Goal: Use online tool/utility

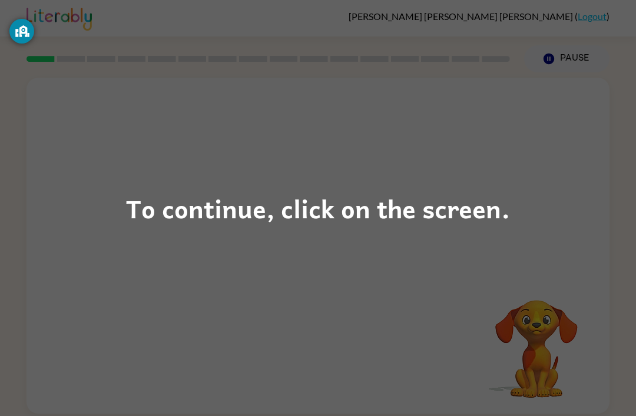
click at [360, 222] on div "To continue, click on the screen." at bounding box center [318, 208] width 384 height 40
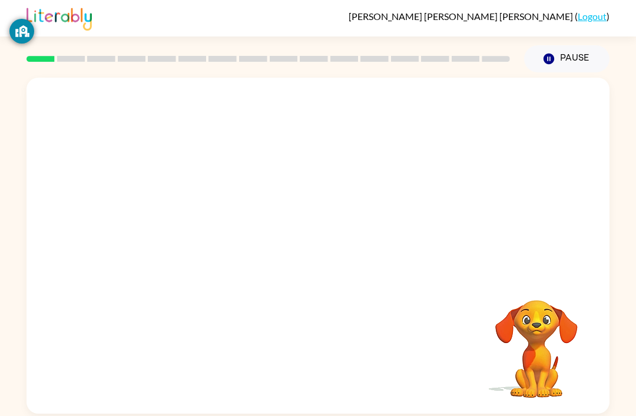
click at [356, 208] on div at bounding box center [317, 177] width 583 height 198
click at [318, 243] on icon "button" at bounding box center [318, 251] width 21 height 21
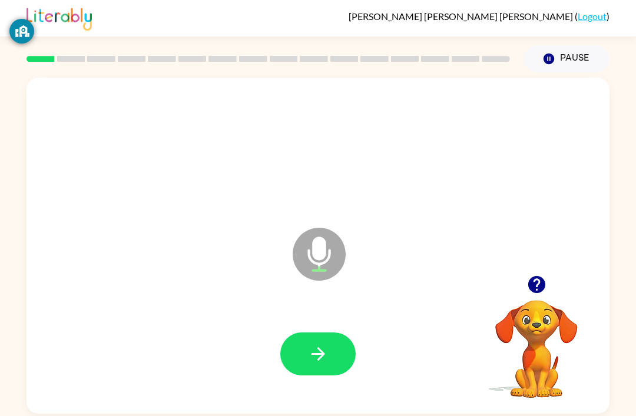
click at [316, 356] on icon "button" at bounding box center [318, 354] width 14 height 14
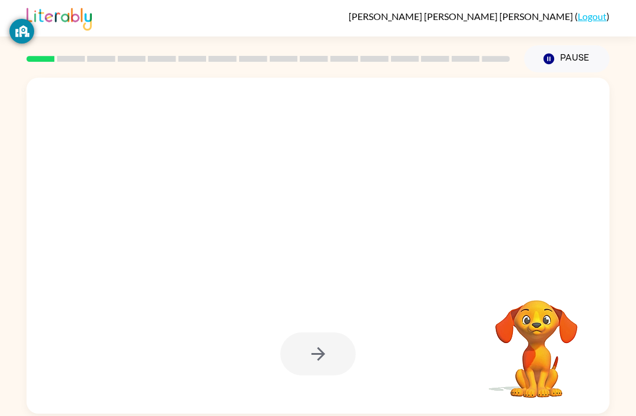
click at [325, 357] on div at bounding box center [317, 354] width 75 height 43
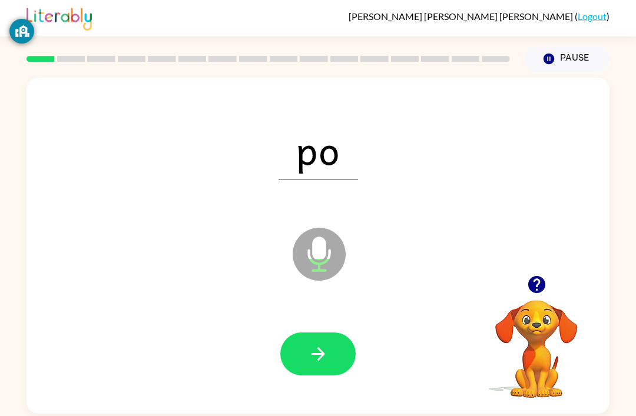
click at [314, 346] on icon "button" at bounding box center [318, 354] width 21 height 21
click at [323, 354] on icon "button" at bounding box center [318, 354] width 14 height 14
click at [305, 340] on button "button" at bounding box center [317, 354] width 75 height 43
click at [329, 342] on button "button" at bounding box center [317, 354] width 75 height 43
click at [312, 372] on button "button" at bounding box center [317, 354] width 75 height 43
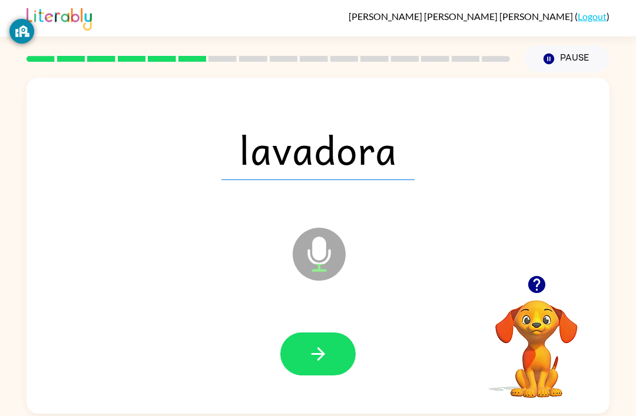
click at [310, 364] on icon "button" at bounding box center [318, 354] width 21 height 21
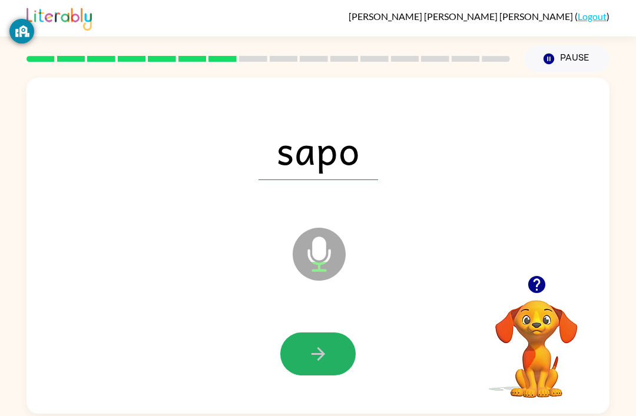
click at [317, 365] on icon "button" at bounding box center [318, 354] width 21 height 21
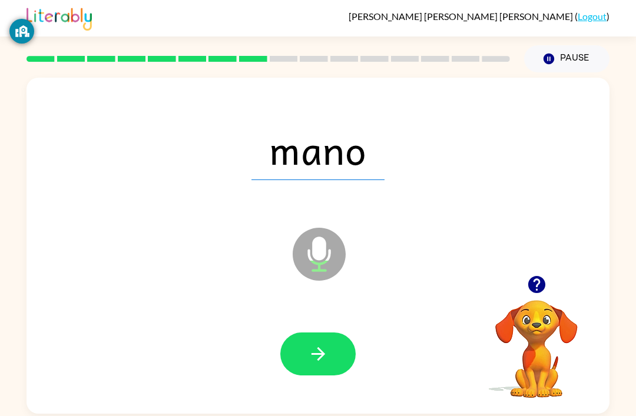
click at [316, 346] on icon "button" at bounding box center [318, 354] width 21 height 21
click at [312, 343] on button "button" at bounding box center [317, 354] width 75 height 43
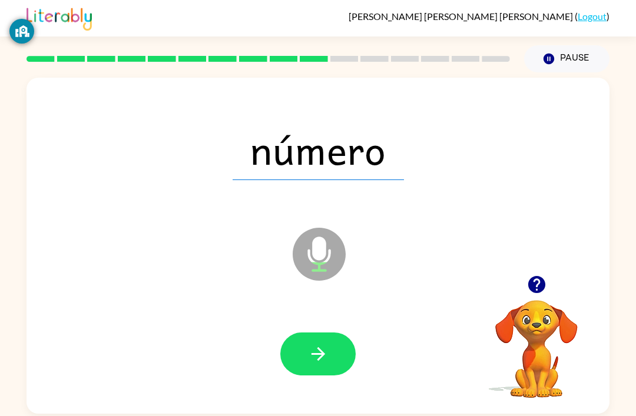
click at [307, 372] on button "button" at bounding box center [317, 354] width 75 height 43
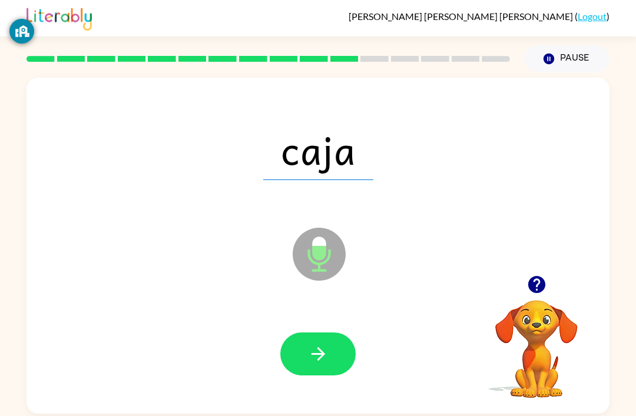
click at [303, 356] on button "button" at bounding box center [317, 354] width 75 height 43
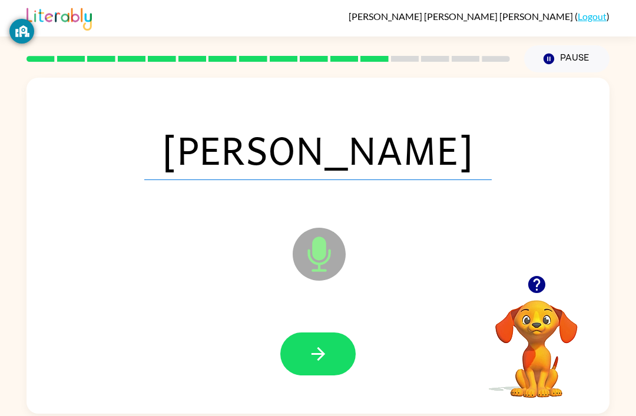
click at [305, 367] on button "button" at bounding box center [317, 354] width 75 height 43
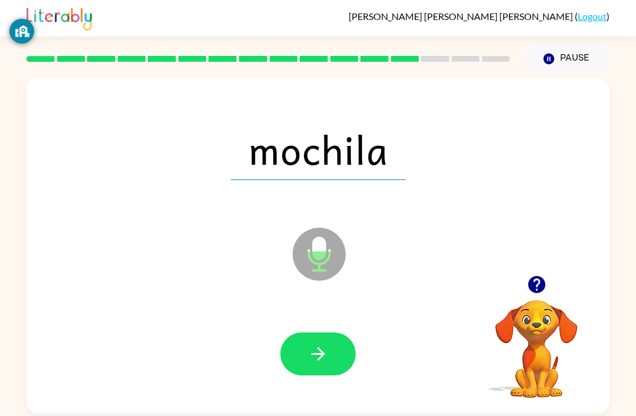
click at [316, 348] on icon "button" at bounding box center [318, 354] width 21 height 21
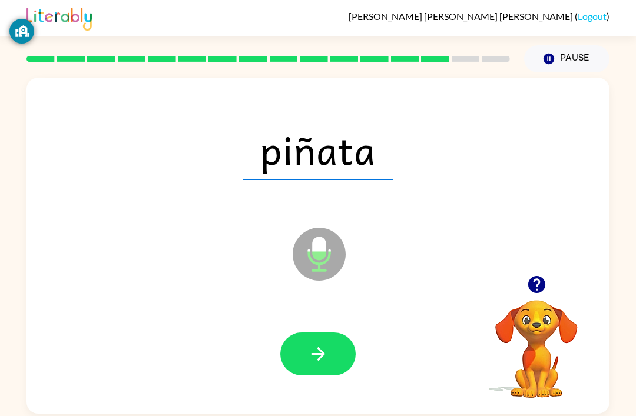
click at [309, 349] on icon "button" at bounding box center [318, 354] width 21 height 21
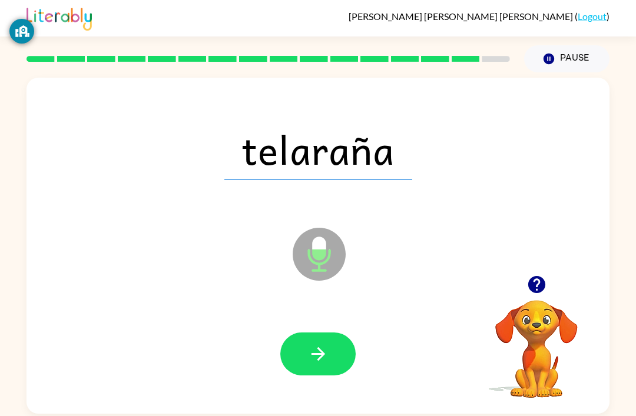
click at [314, 346] on icon "button" at bounding box center [318, 354] width 21 height 21
